Goal: Transaction & Acquisition: Purchase product/service

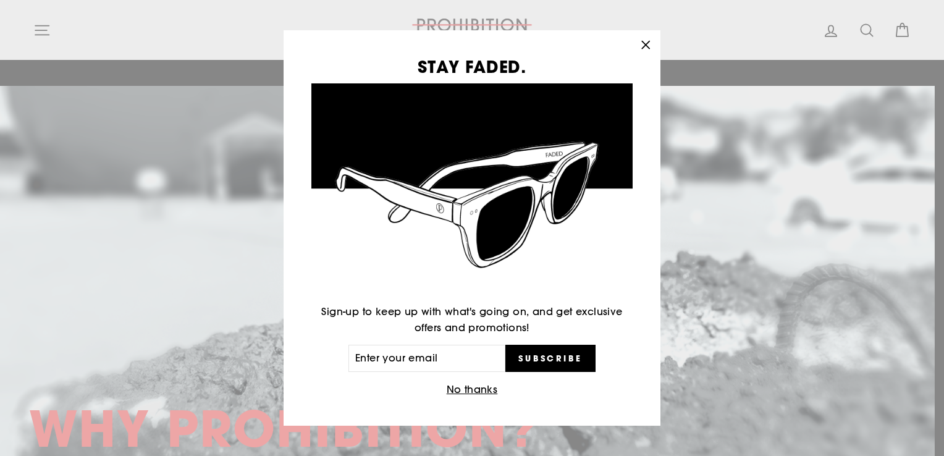
click at [642, 49] on icon "button" at bounding box center [645, 44] width 17 height 17
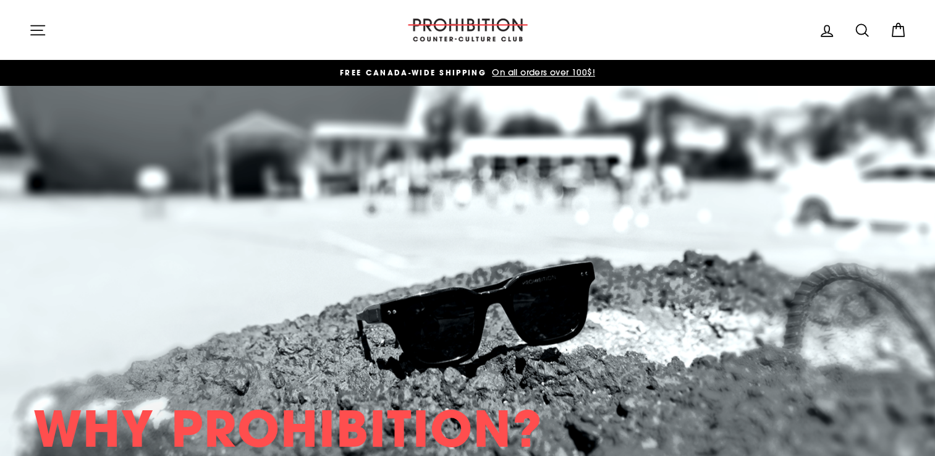
click at [33, 31] on icon "button" at bounding box center [37, 30] width 17 height 17
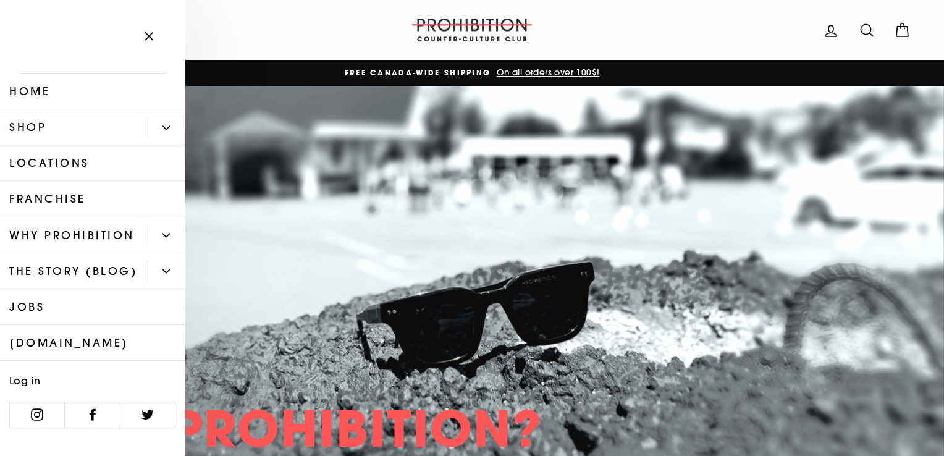
click at [163, 131] on icon "Primary" at bounding box center [166, 127] width 7 height 7
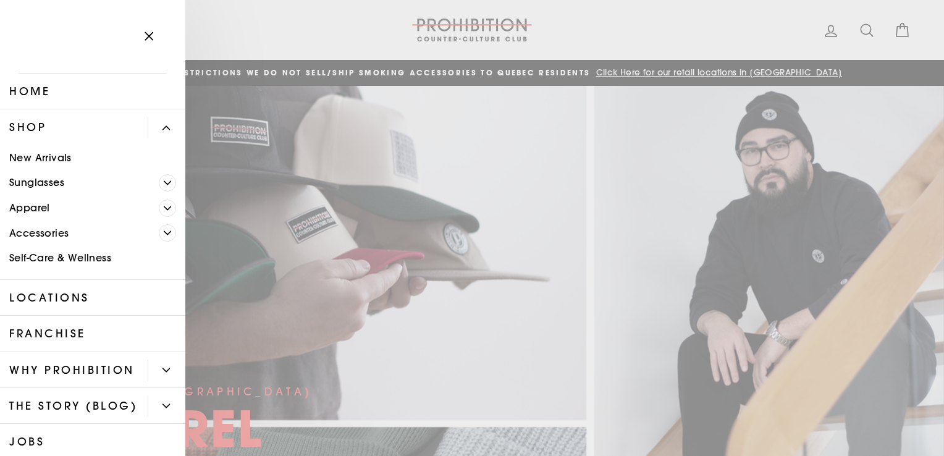
click at [95, 257] on link "Self-Care & Wellness" at bounding box center [92, 258] width 185 height 25
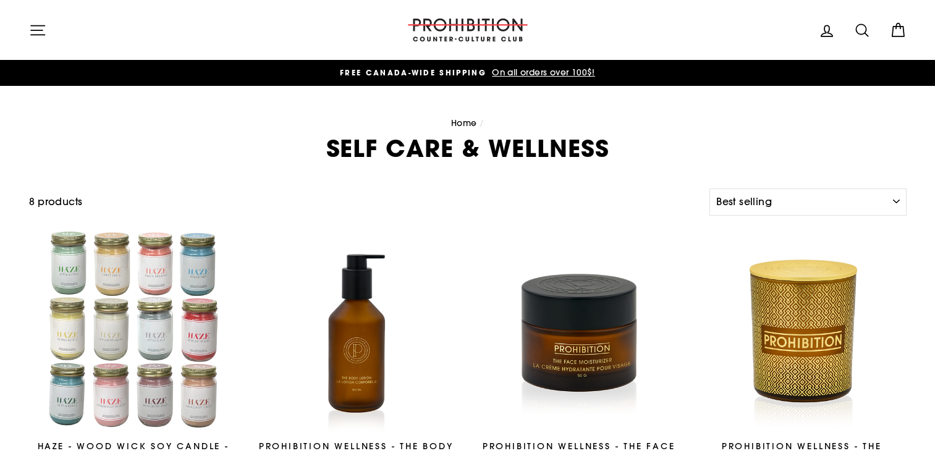
select select "best-selling"
click at [38, 36] on icon "button" at bounding box center [37, 30] width 17 height 17
